Goal: Information Seeking & Learning: Check status

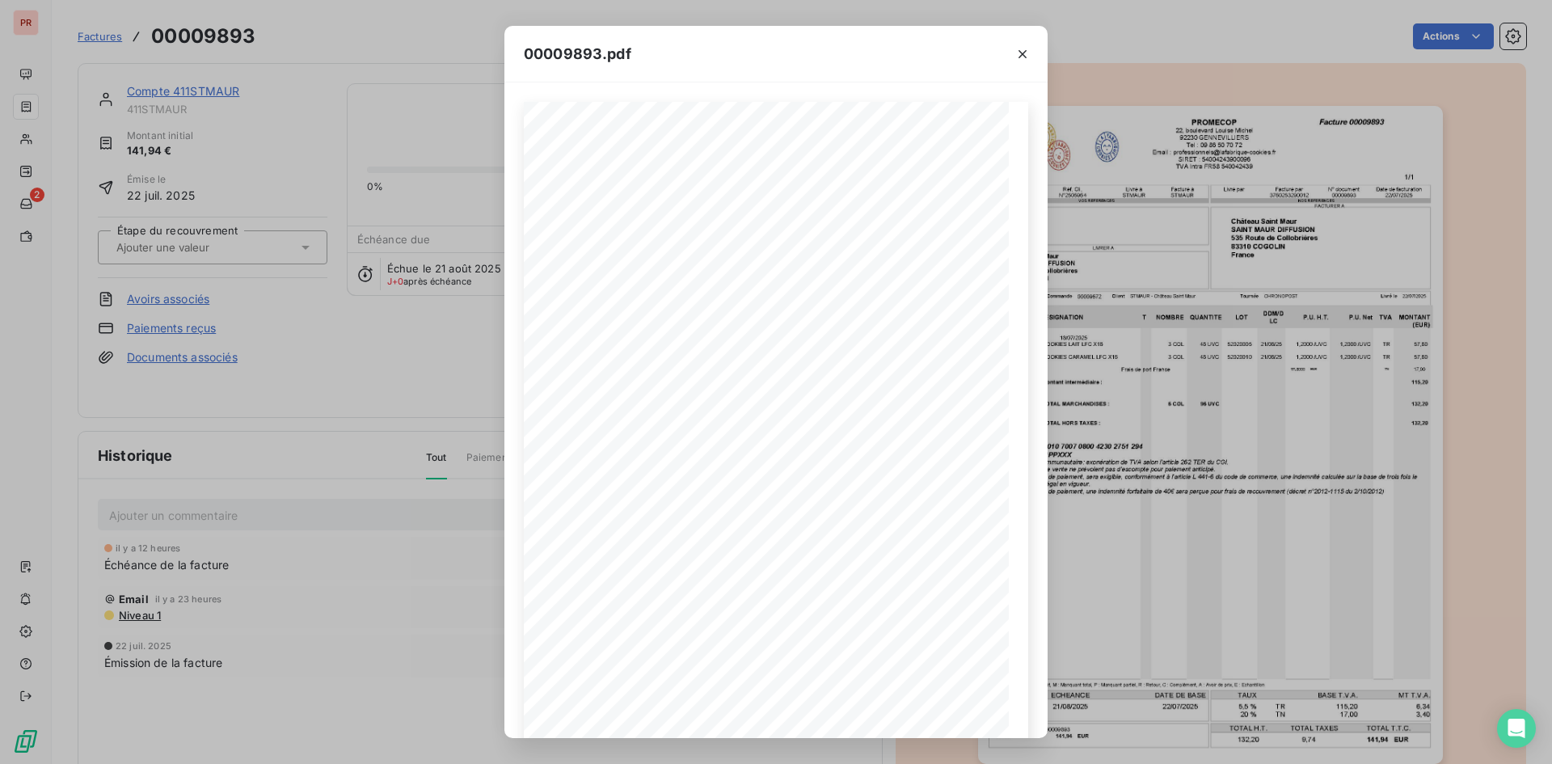
drag, startPoint x: 453, startPoint y: 427, endPoint x: 208, endPoint y: 175, distance: 351.5
click at [437, 403] on div "00009893.pdf Commandé par Réf. Cli. Livré à Facturé à STMAUR N°2505964 STMAUR S…" at bounding box center [776, 382] width 1552 height 764
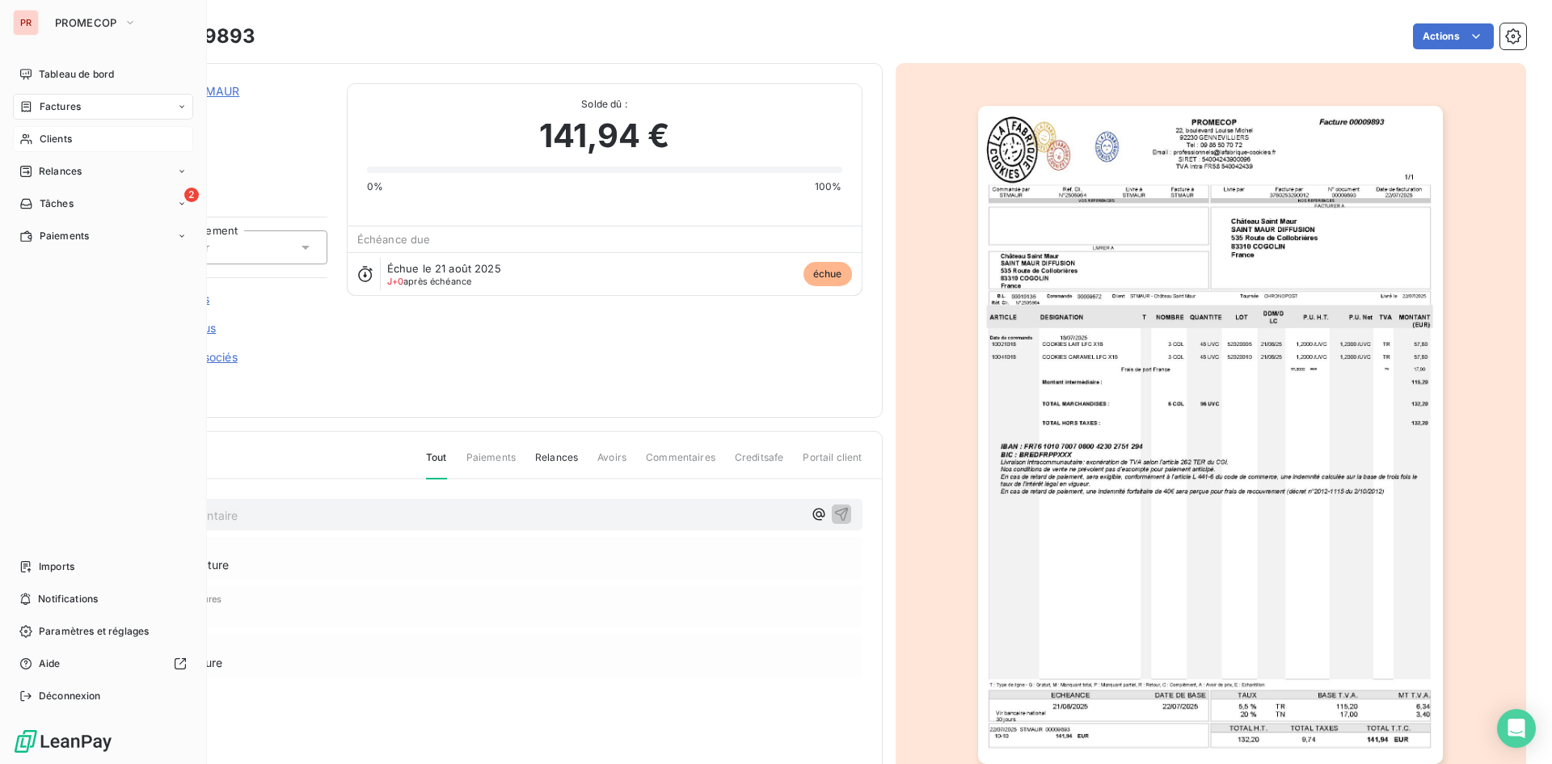
click at [86, 138] on div "Clients" at bounding box center [103, 139] width 180 height 26
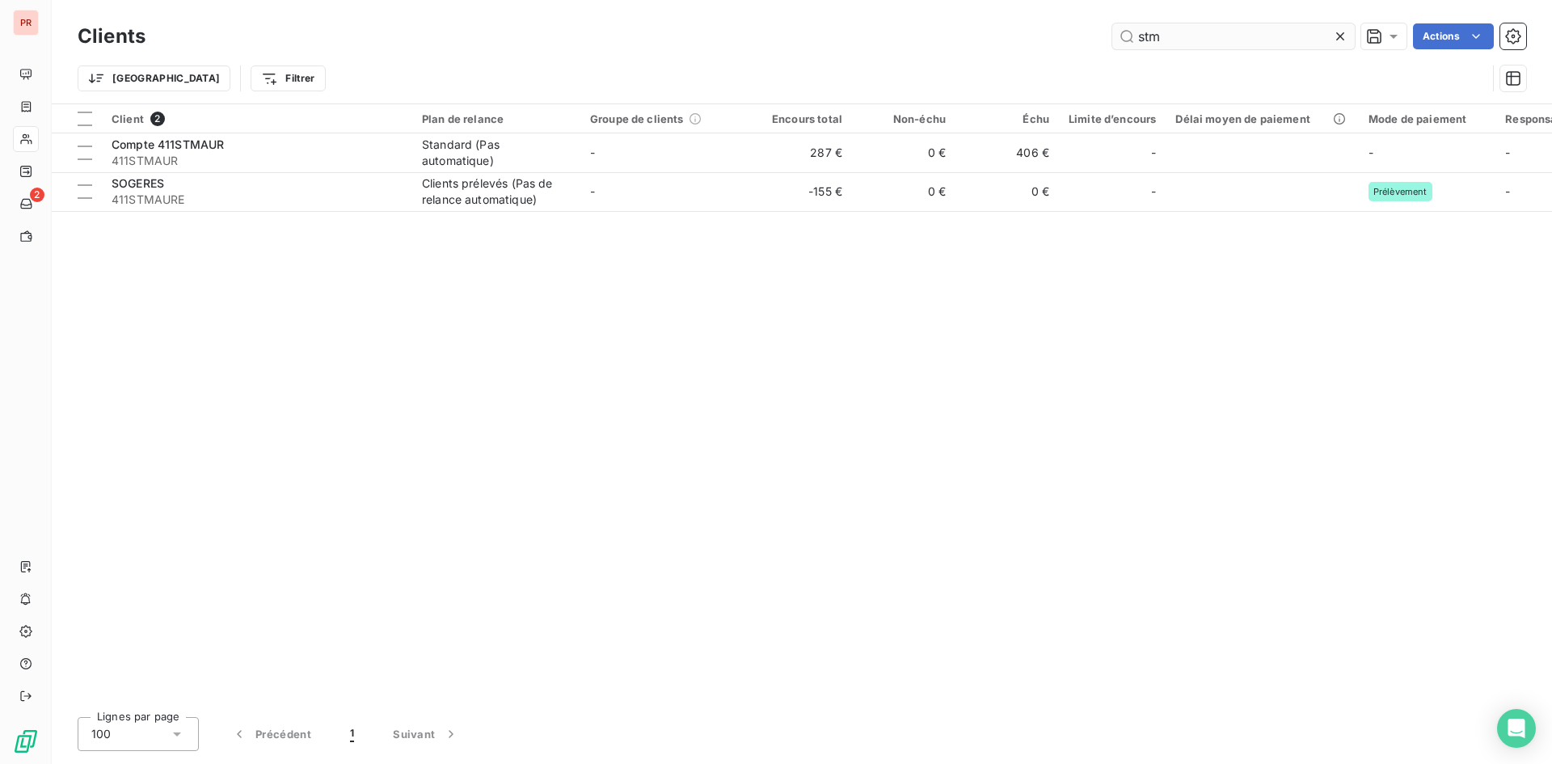
click at [1292, 30] on input "stm" at bounding box center [1233, 36] width 242 height 26
drag, startPoint x: 1089, startPoint y: 28, endPoint x: 1037, endPoint y: 28, distance: 51.7
click at [1037, 28] on div "stm Actions" at bounding box center [845, 36] width 1361 height 26
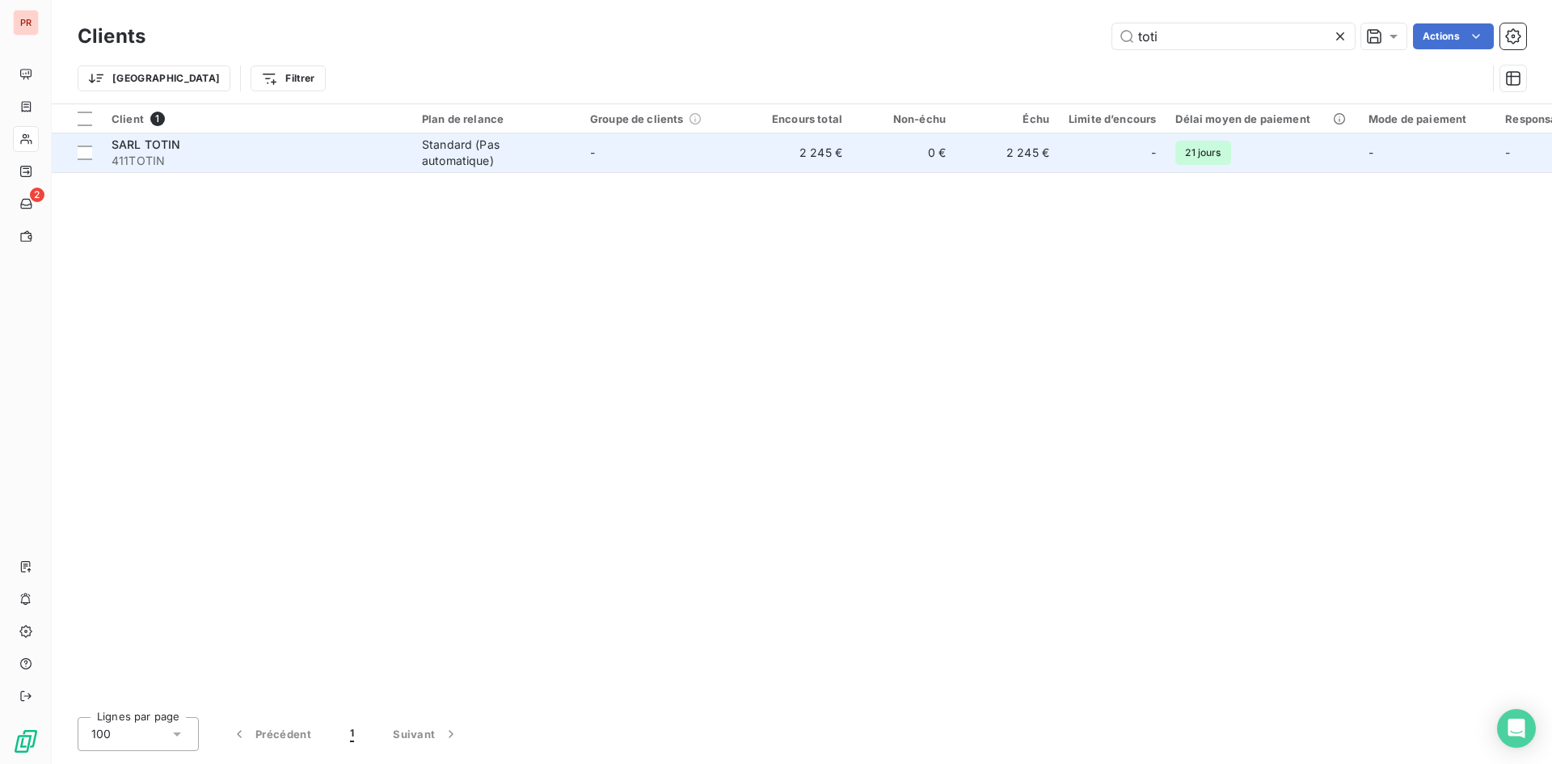
type input "toti"
click at [282, 167] on span "411TOTIN" at bounding box center [257, 161] width 291 height 16
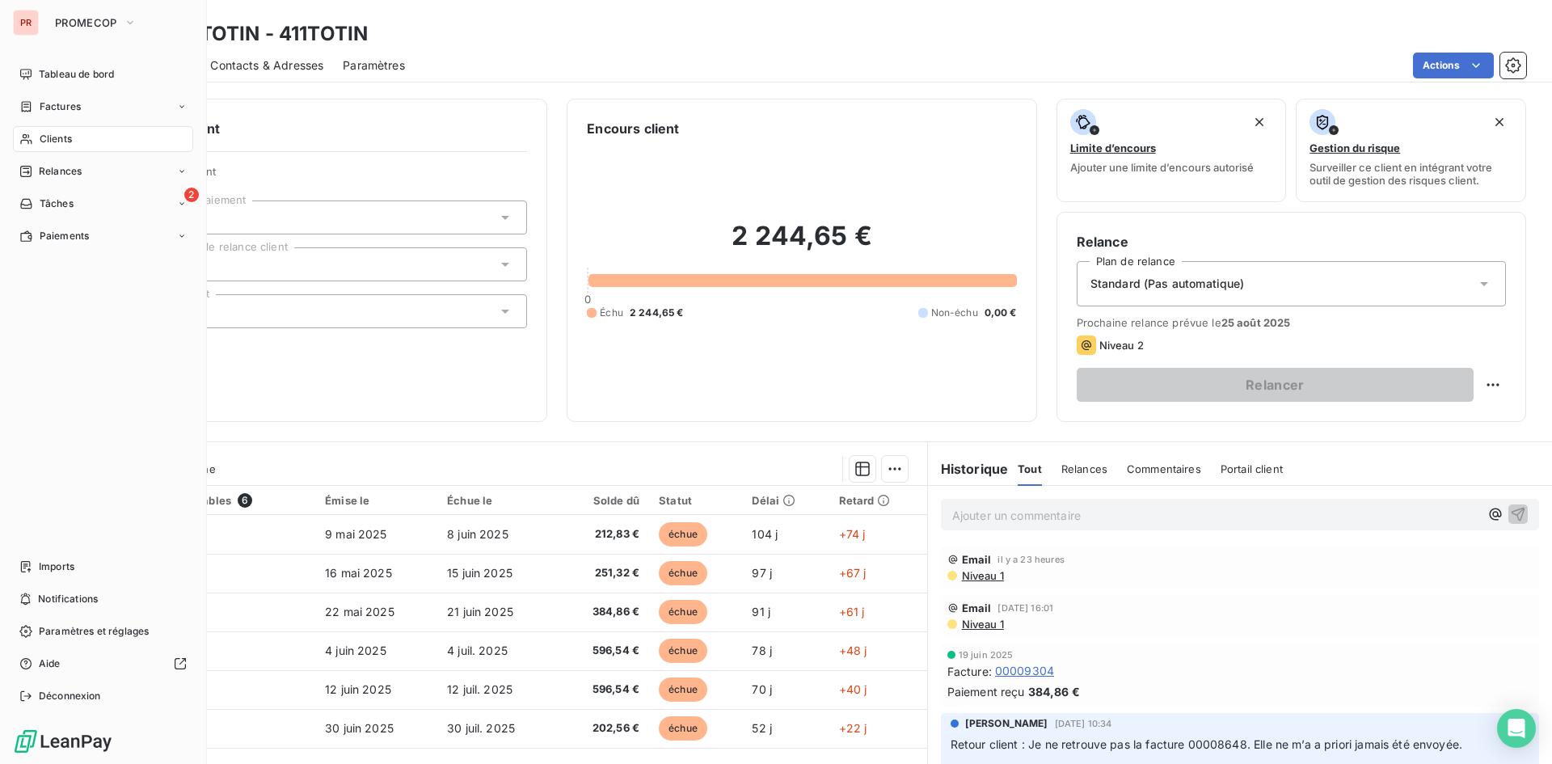
click at [55, 138] on span "Clients" at bounding box center [56, 139] width 32 height 15
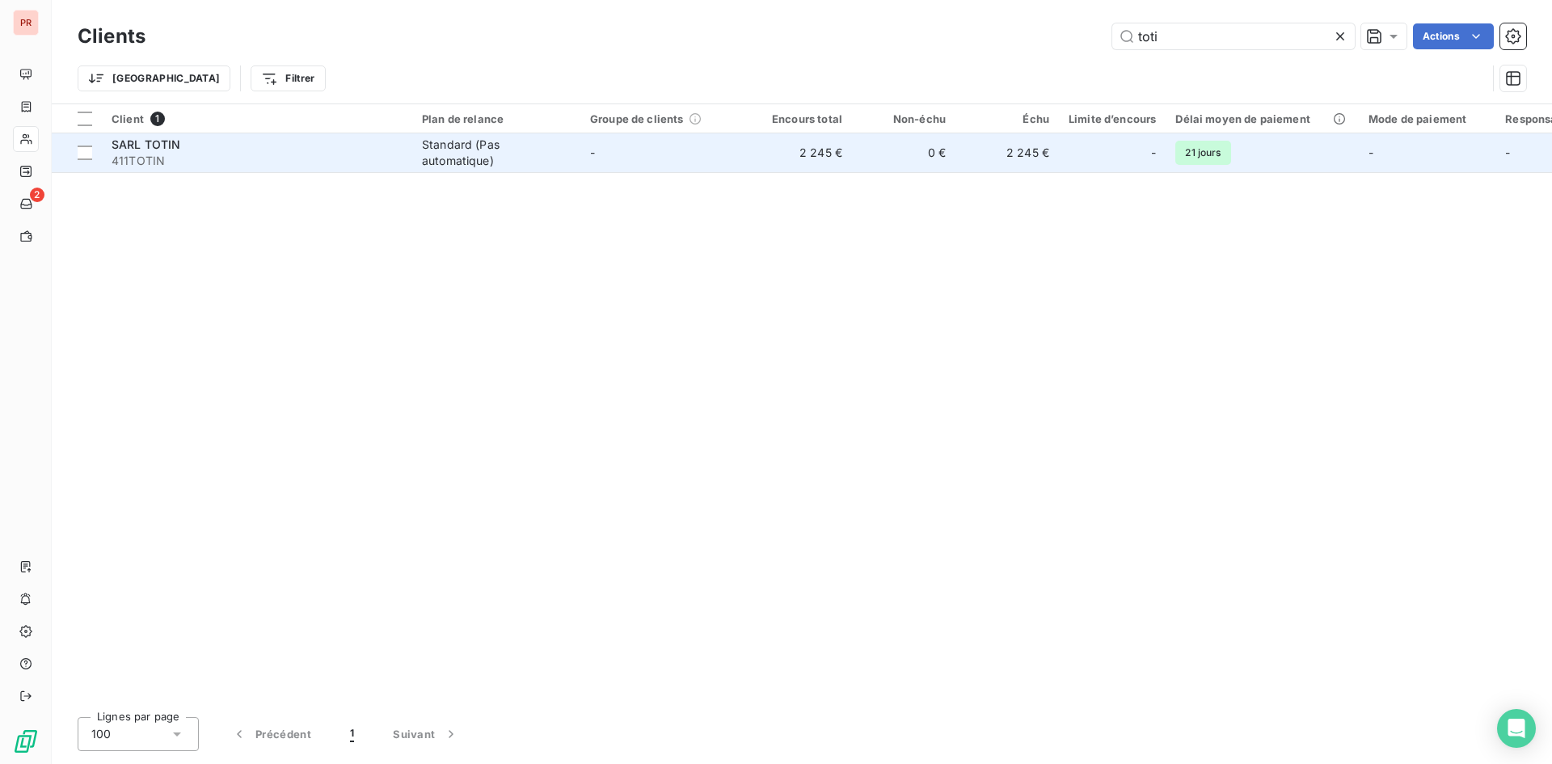
click at [562, 167] on div "Standard (Pas automatique)" at bounding box center [496, 153] width 149 height 32
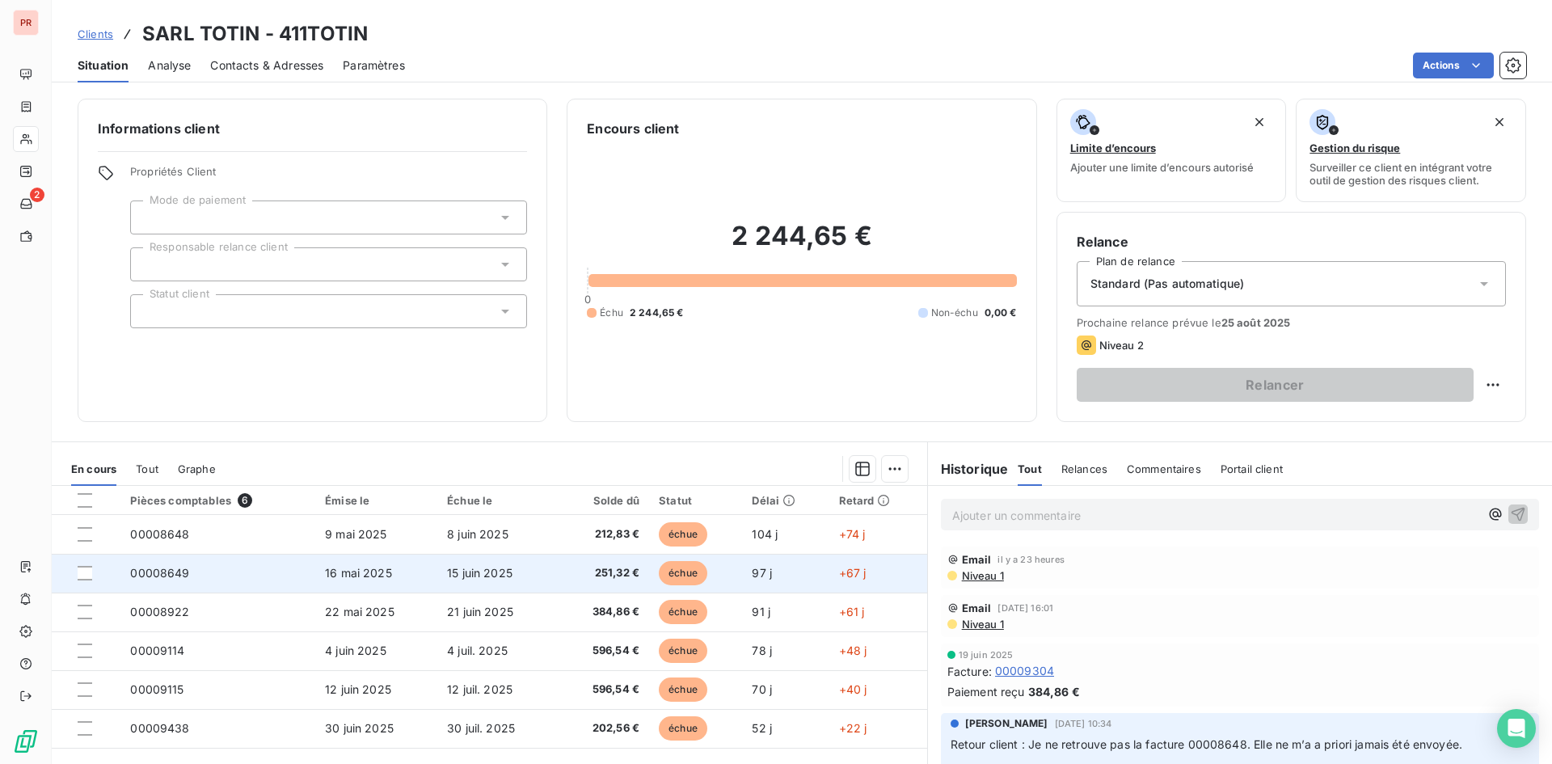
scroll to position [82, 0]
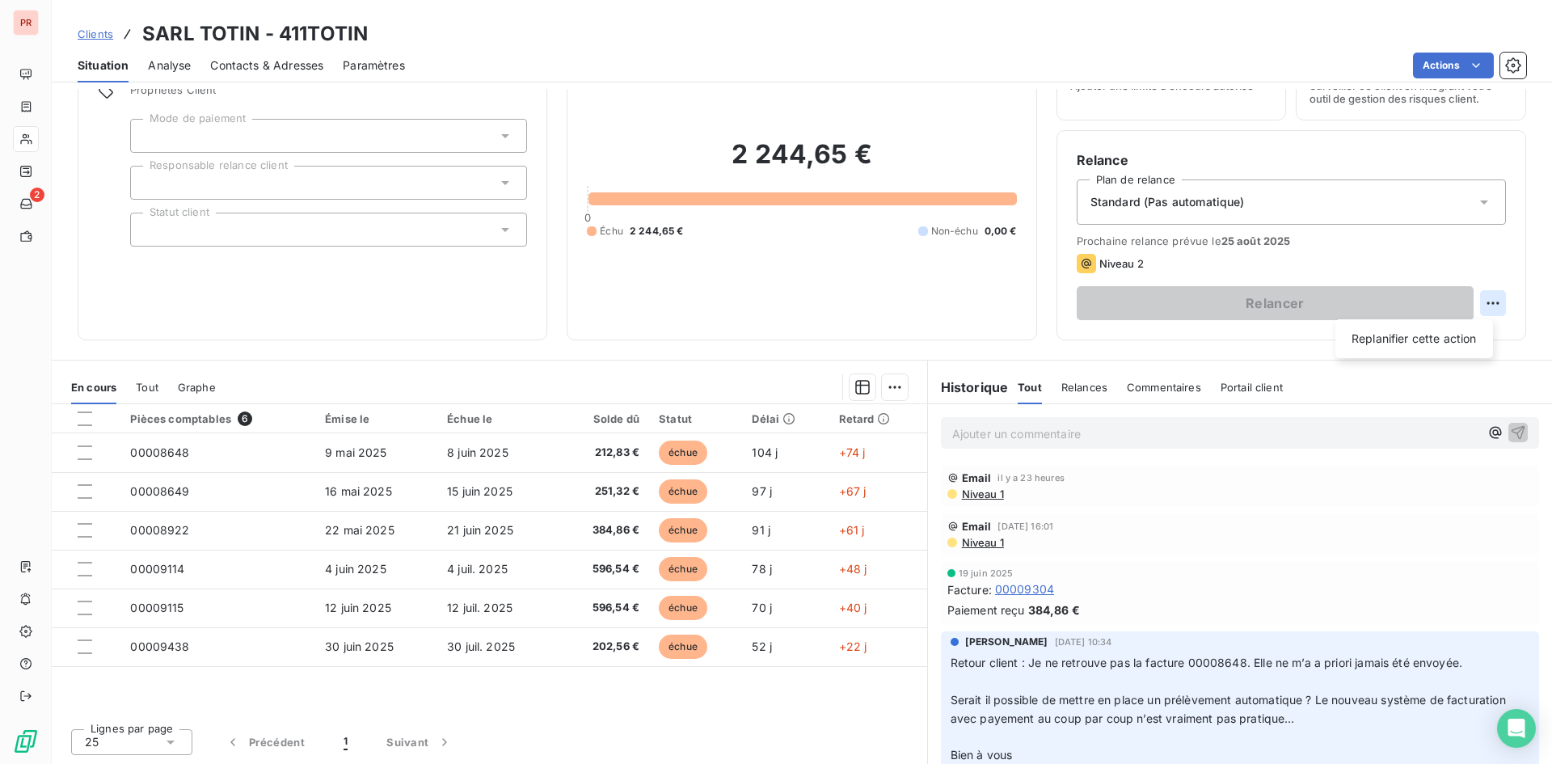
click at [1475, 302] on html "PR 2 Clients SARL TOTIN - 411TOTIN Situation Analyse Contacts & Adresses Paramè…" at bounding box center [776, 382] width 1552 height 764
click at [1474, 208] on html "PR 2 Clients SARL TOTIN - 411TOTIN Situation Analyse Contacts & Adresses Paramè…" at bounding box center [776, 382] width 1552 height 764
click at [1451, 193] on div "Standard (Pas automatique)" at bounding box center [1291, 201] width 429 height 45
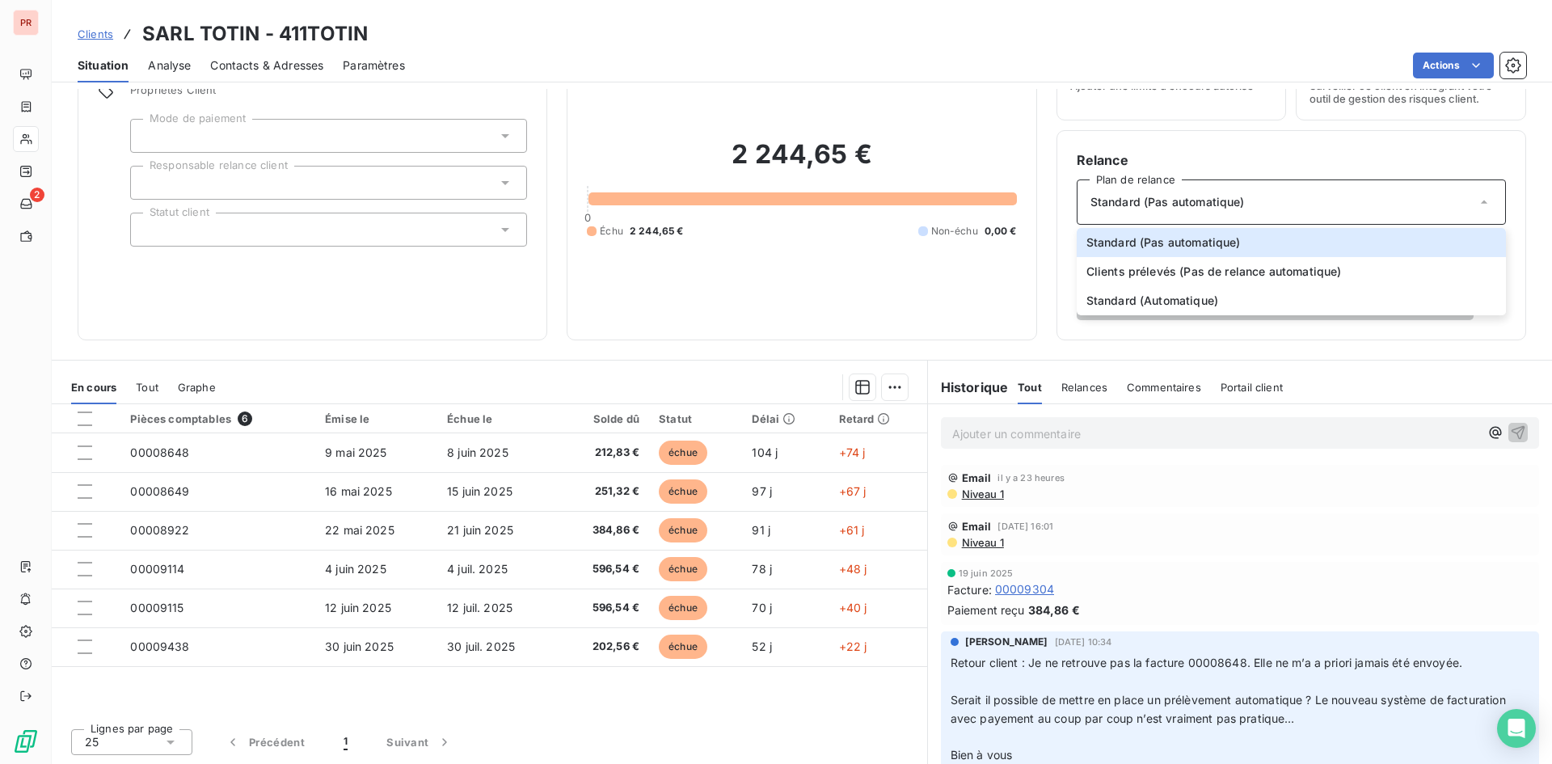
click at [955, 277] on div "2 244,65 € 0 Échu 2 244,65 € Non-échu 0,00 €" at bounding box center [801, 189] width 429 height 264
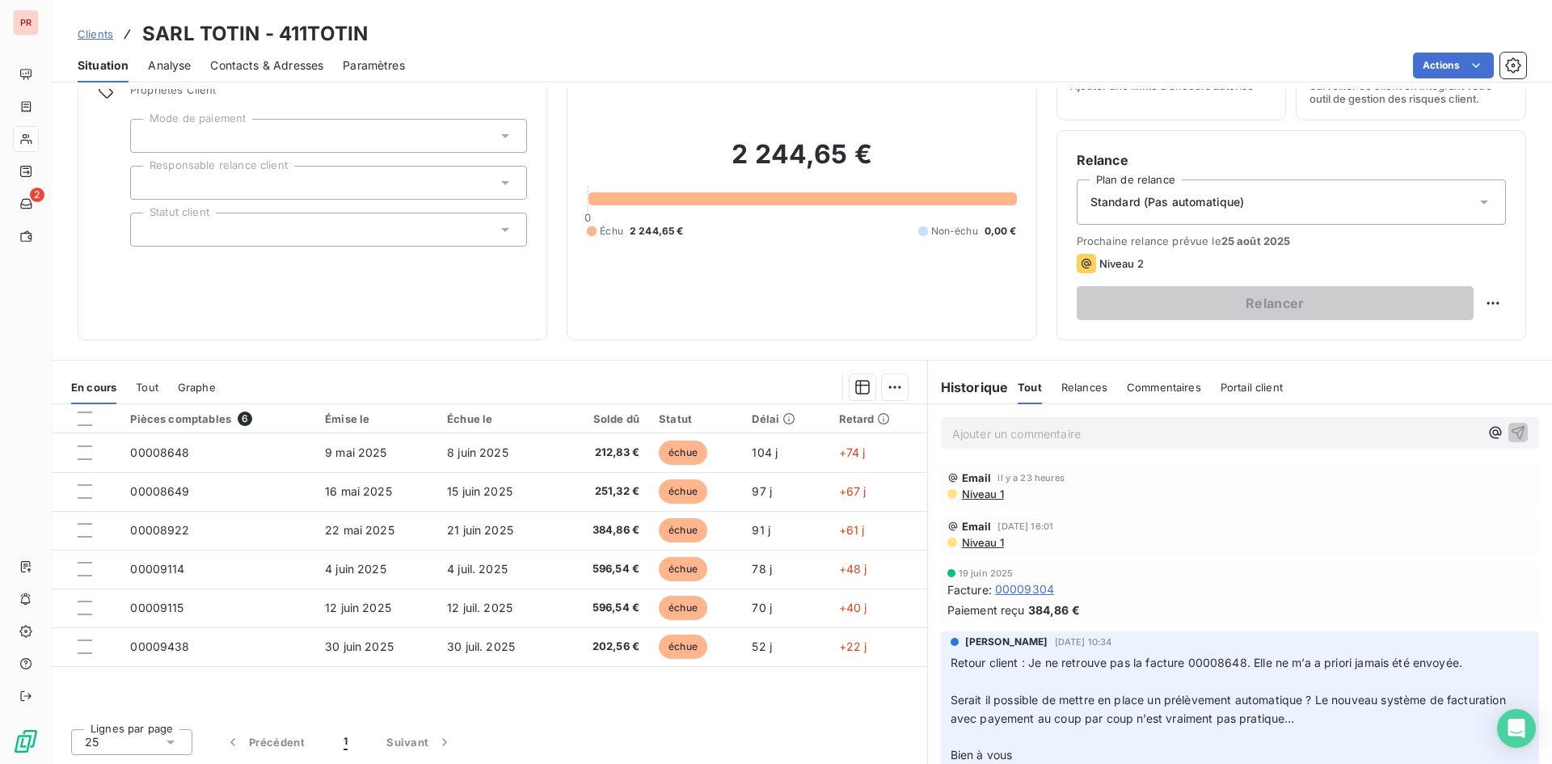
click at [1006, 445] on div "Ajouter un commentaire ﻿" at bounding box center [1240, 433] width 598 height 32
click at [1001, 436] on p "Ajouter un commentaire ﻿" at bounding box center [1215, 434] width 527 height 20
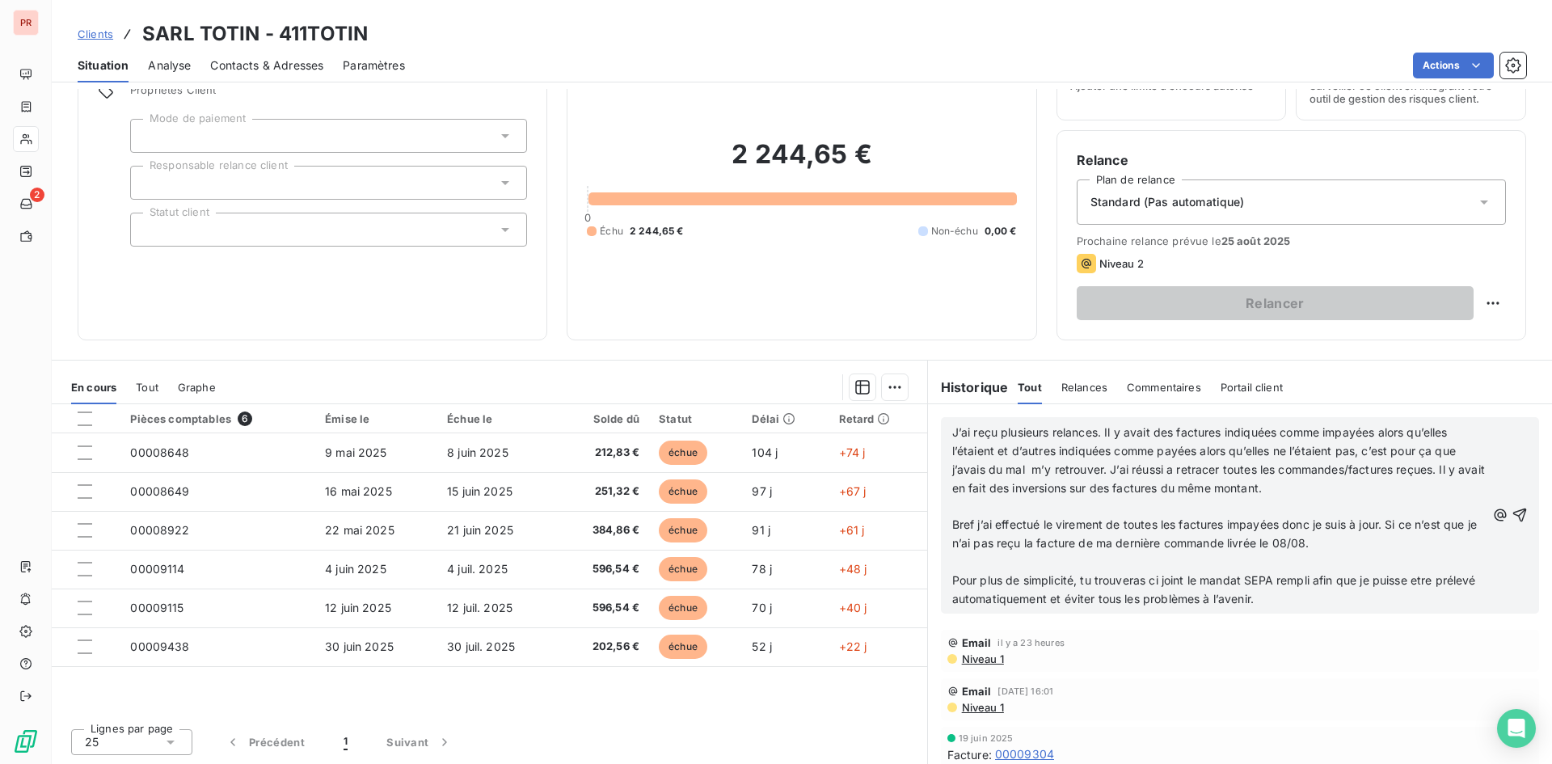
click at [952, 436] on span "J’ai reçu plusieurs relances. Il y avait des factures indiquées comme impayées …" at bounding box center [1220, 460] width 536 height 70
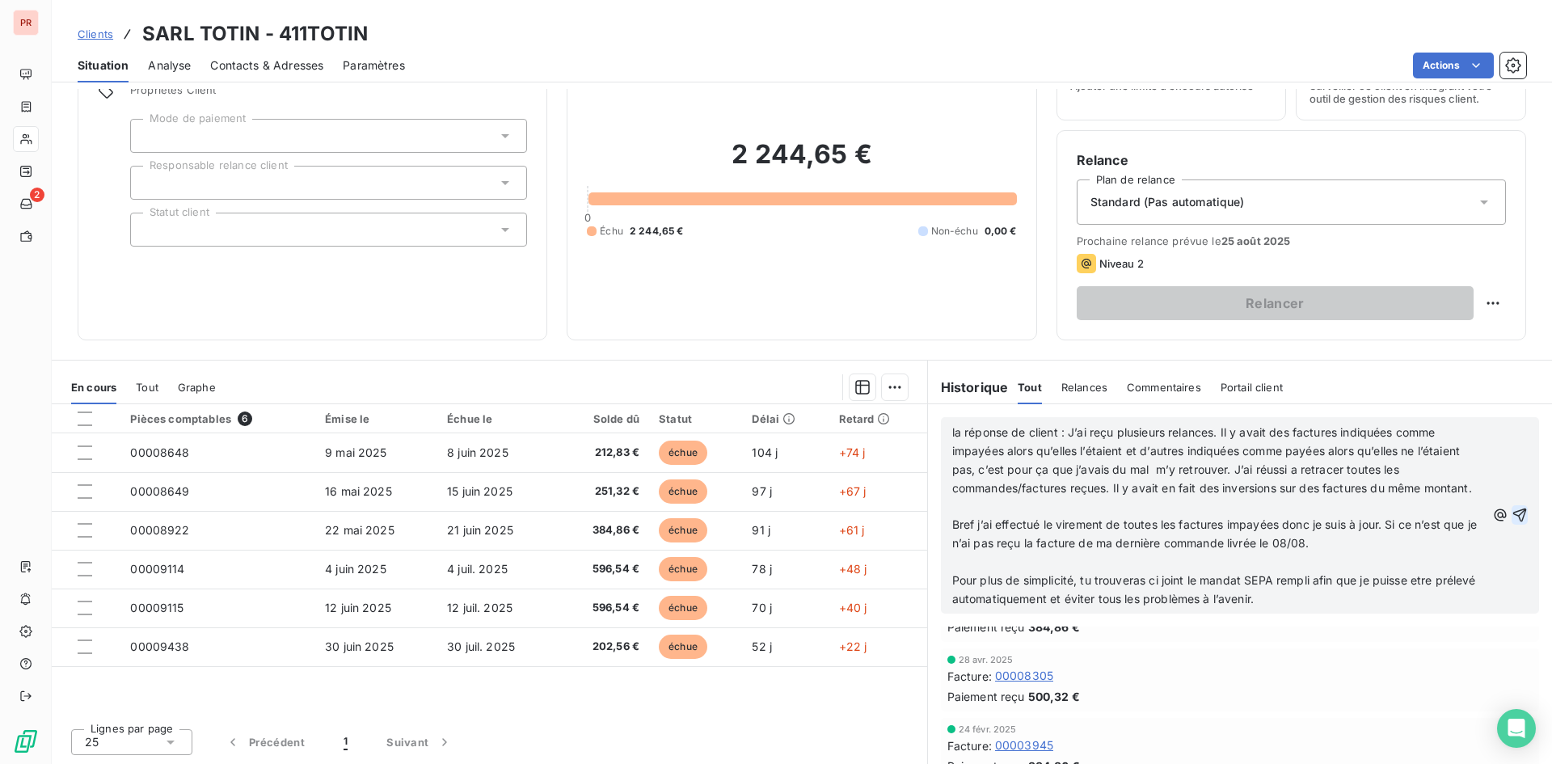
click at [1513, 521] on icon "button" at bounding box center [1520, 515] width 14 height 14
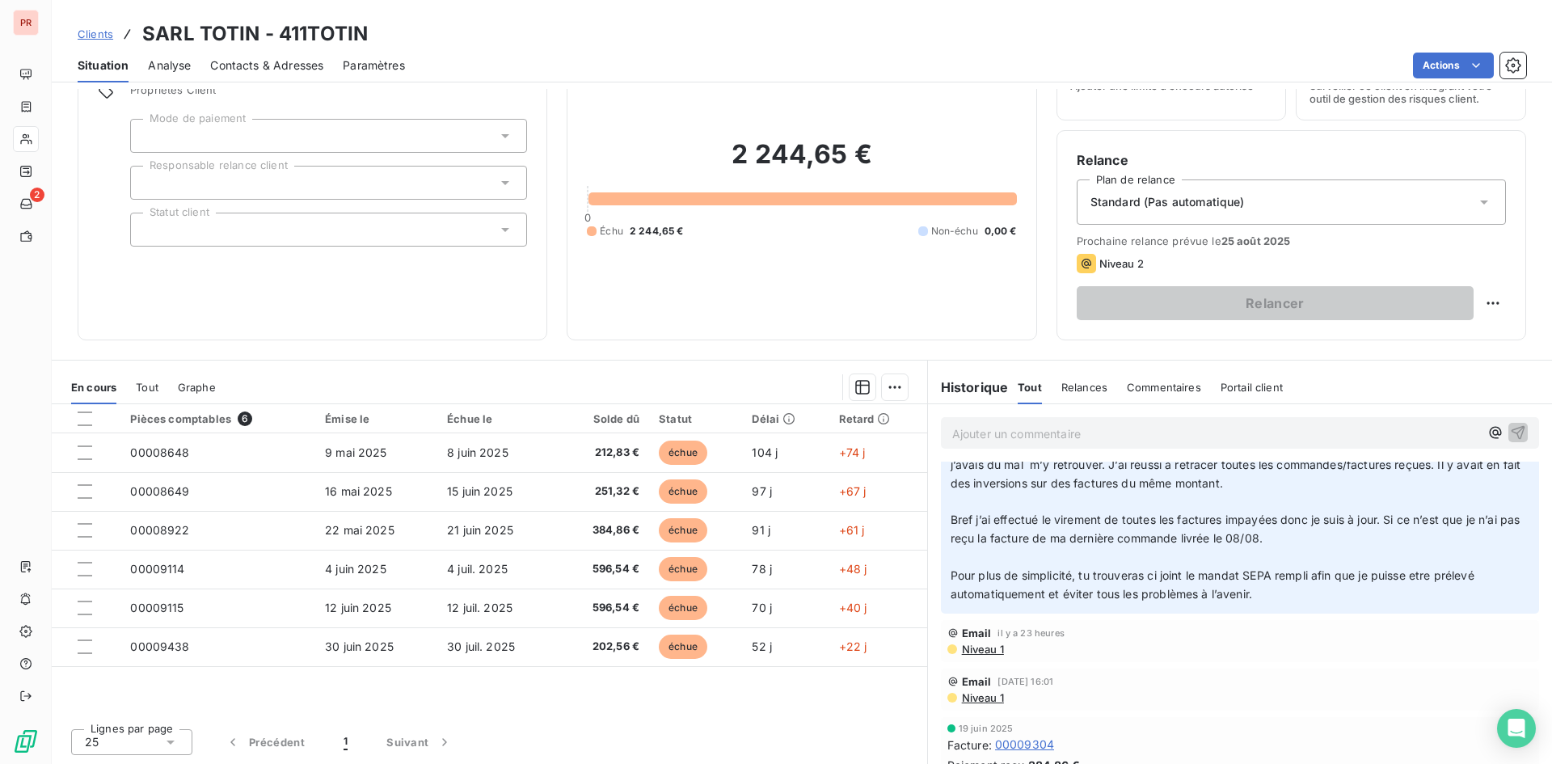
scroll to position [0, 0]
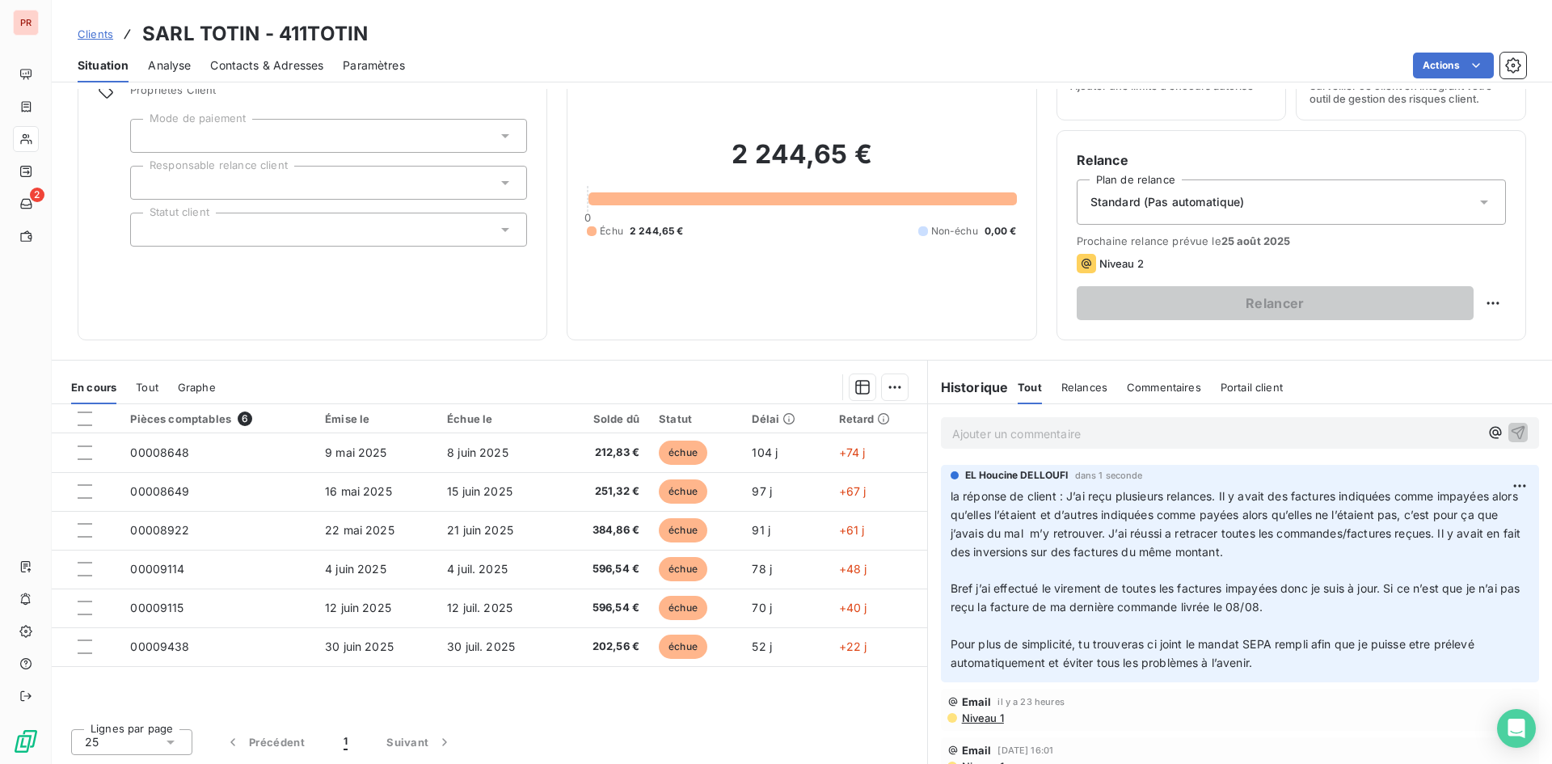
click at [564, 356] on div "Informations client Propriétés Client Mode de paiement Responsable relance clie…" at bounding box center [802, 426] width 1500 height 675
